Goal: Book appointment/travel/reservation

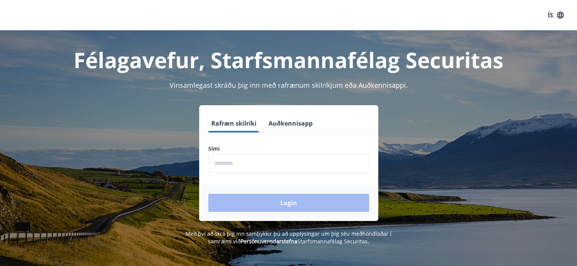
click at [243, 166] on input "phone" at bounding box center [288, 163] width 161 height 19
type input "********"
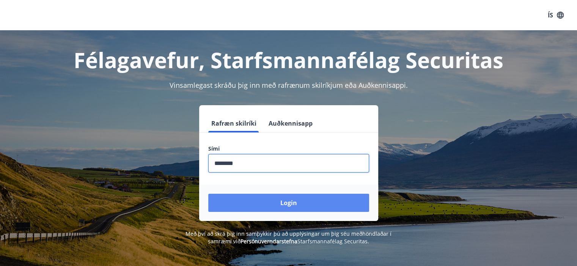
click at [269, 205] on button "Login" at bounding box center [288, 203] width 161 height 18
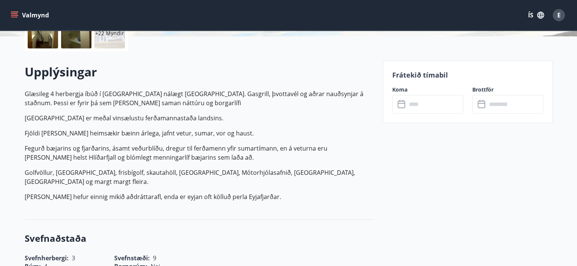
scroll to position [191, 0]
click at [420, 105] on input "text" at bounding box center [434, 104] width 56 height 19
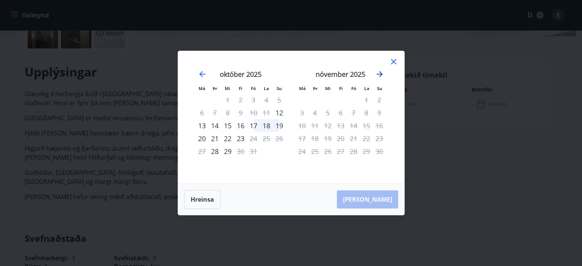
click at [378, 74] on icon "Move forward to switch to the next month." at bounding box center [380, 74] width 6 height 6
click at [203, 75] on icon "Move backward to switch to the previous month." at bounding box center [202, 74] width 6 height 6
click at [379, 75] on icon "Move forward to switch to the next month." at bounding box center [380, 74] width 6 height 6
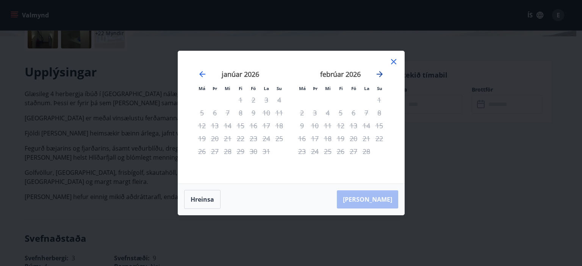
click at [379, 75] on icon "Move forward to switch to the next month." at bounding box center [380, 74] width 6 height 6
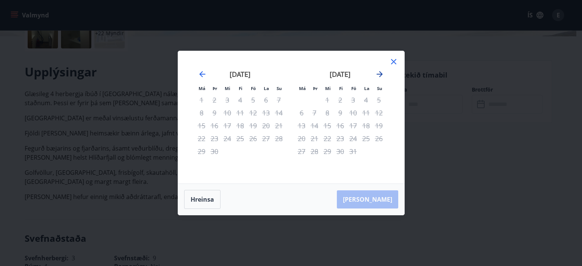
click at [379, 75] on icon "Move forward to switch to the next month." at bounding box center [380, 74] width 6 height 6
click at [202, 75] on icon "Move backward to switch to the previous month." at bounding box center [202, 74] width 6 height 6
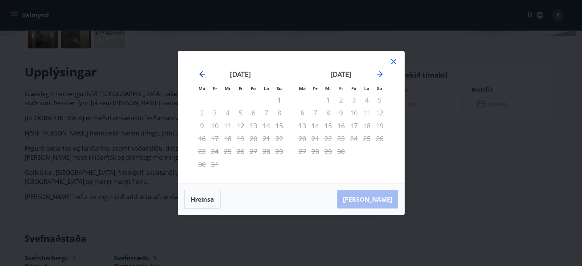
click at [202, 75] on icon "Move backward to switch to the previous month." at bounding box center [202, 74] width 6 height 6
click at [394, 63] on icon at bounding box center [393, 61] width 9 height 9
